Goal: Communication & Community: Connect with others

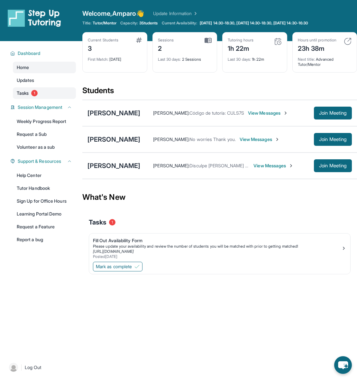
click at [36, 89] on link "Tasks 1" at bounding box center [44, 93] width 63 height 12
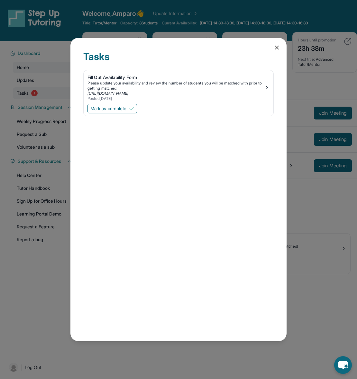
drag, startPoint x: 32, startPoint y: 93, endPoint x: 40, endPoint y: 90, distance: 8.3
click at [32, 93] on div "Tasks Fill Out Availability Form Please update your availability and review the…" at bounding box center [178, 189] width 357 height 379
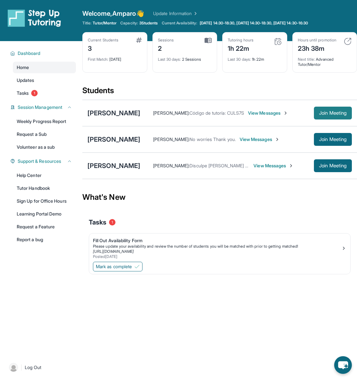
click at [329, 111] on span "Join Meeting" at bounding box center [333, 113] width 28 height 4
click at [319, 111] on span "Join Meeting" at bounding box center [333, 113] width 28 height 4
click at [115, 139] on div "[PERSON_NAME]" at bounding box center [113, 139] width 53 height 9
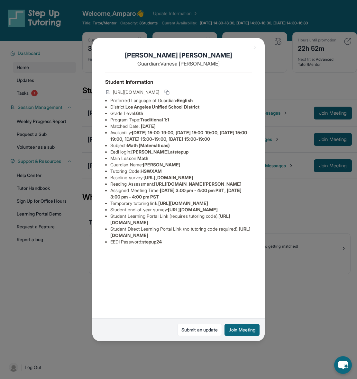
click at [254, 47] on img at bounding box center [254, 47] width 5 height 5
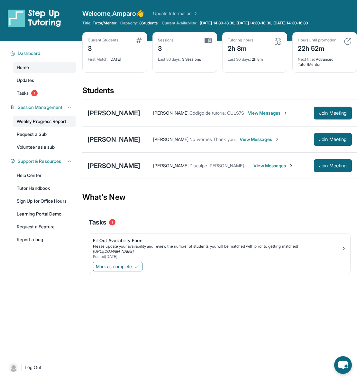
click at [43, 123] on link "Weekly Progress Report" at bounding box center [44, 122] width 63 height 12
click at [125, 111] on div "[PERSON_NAME]" at bounding box center [113, 113] width 53 height 9
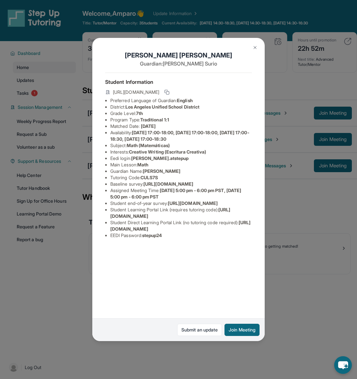
scroll to position [1, 0]
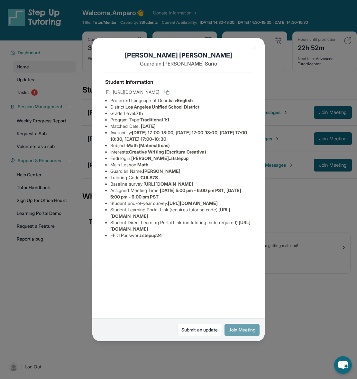
click at [243, 330] on button "Join Meeting" at bounding box center [241, 330] width 35 height 12
